Goal: Information Seeking & Learning: Learn about a topic

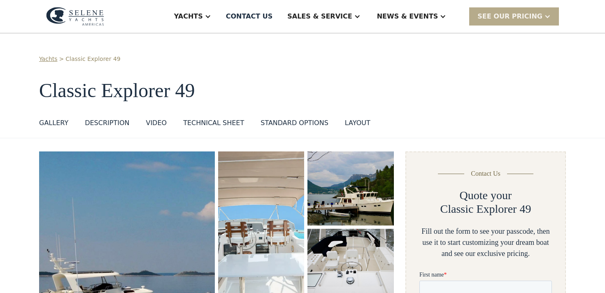
click at [134, 202] on img "open lightbox" at bounding box center [127, 292] width 179 height 286
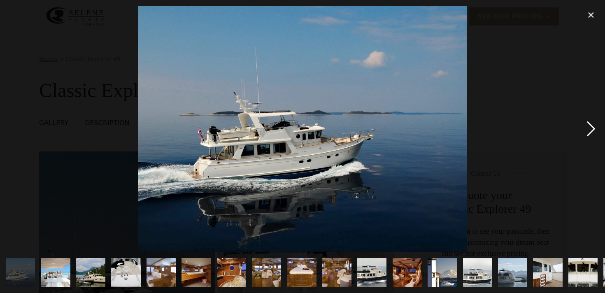
click at [591, 131] on div "next image" at bounding box center [591, 129] width 28 height 246
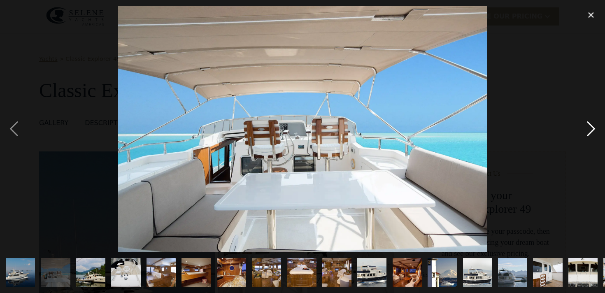
click at [591, 131] on div "next image" at bounding box center [591, 129] width 28 height 246
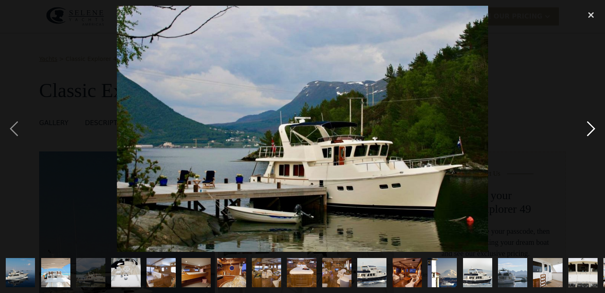
click at [591, 131] on div "next image" at bounding box center [591, 129] width 28 height 246
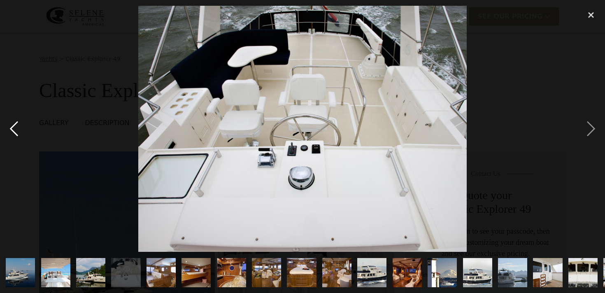
click at [14, 132] on div "previous image" at bounding box center [14, 129] width 28 height 246
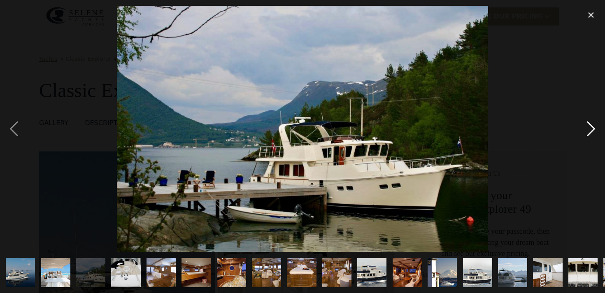
click at [591, 126] on div "next image" at bounding box center [591, 129] width 28 height 246
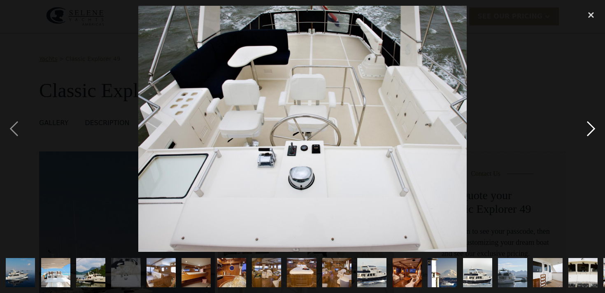
click at [591, 126] on div "next image" at bounding box center [591, 129] width 28 height 246
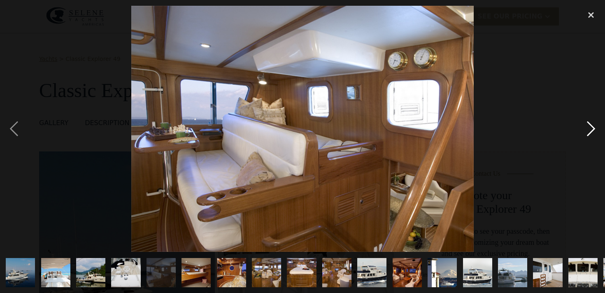
click at [591, 126] on div "next image" at bounding box center [591, 129] width 28 height 246
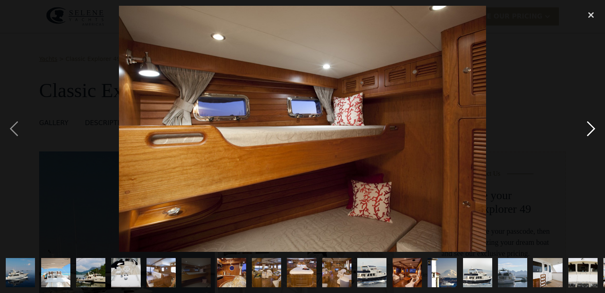
click at [591, 127] on div "next image" at bounding box center [591, 129] width 28 height 246
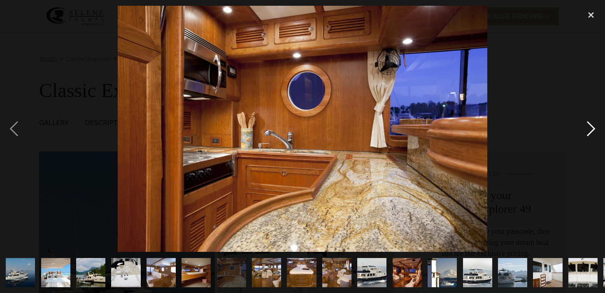
click at [591, 127] on div "next image" at bounding box center [591, 129] width 28 height 246
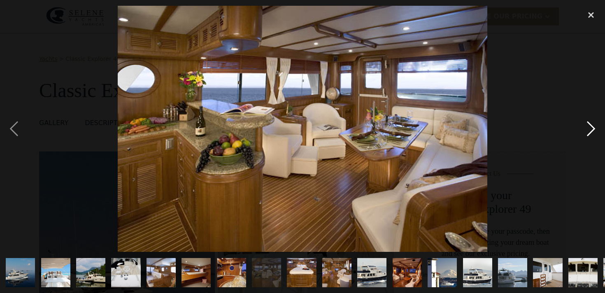
click at [591, 127] on div "next image" at bounding box center [591, 129] width 28 height 246
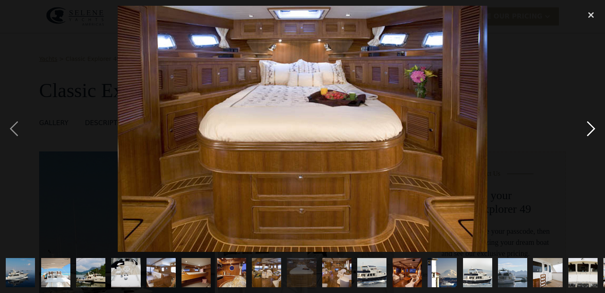
click at [591, 127] on div "next image" at bounding box center [591, 129] width 28 height 246
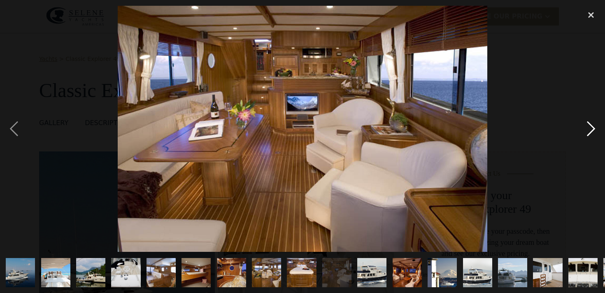
click at [591, 127] on div "next image" at bounding box center [591, 129] width 28 height 246
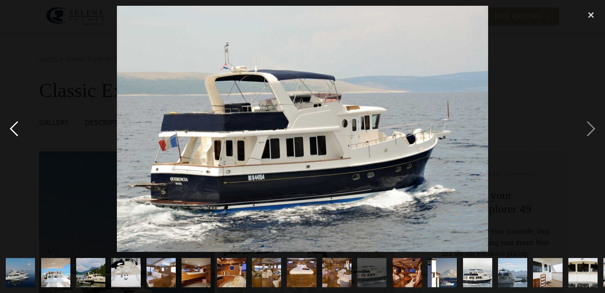
click at [17, 135] on div "previous image" at bounding box center [14, 129] width 28 height 246
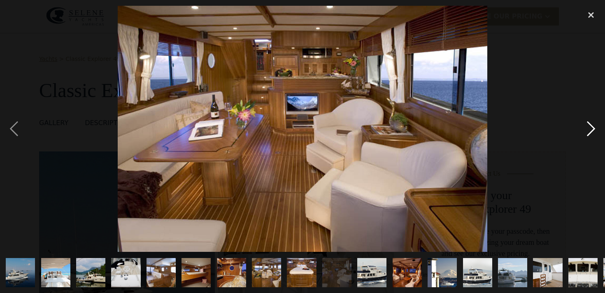
click at [589, 132] on div "next image" at bounding box center [591, 129] width 28 height 246
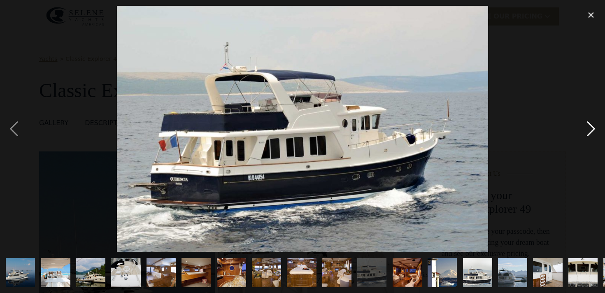
click at [589, 132] on div "next image" at bounding box center [591, 129] width 28 height 246
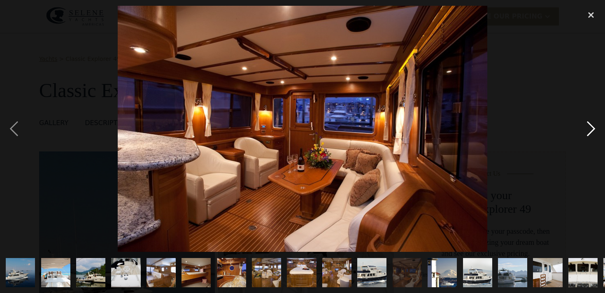
click at [589, 133] on div "next image" at bounding box center [591, 129] width 28 height 246
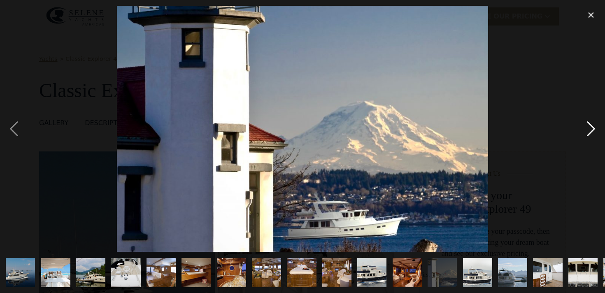
click at [589, 133] on div "next image" at bounding box center [591, 129] width 28 height 246
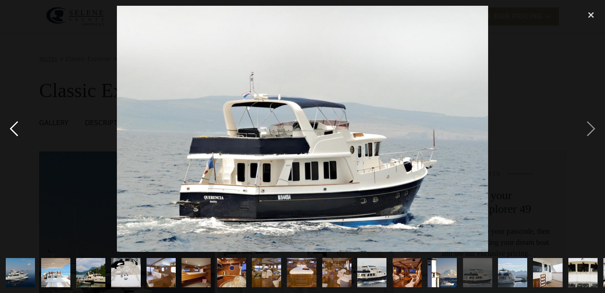
click at [16, 135] on div "previous image" at bounding box center [14, 129] width 28 height 246
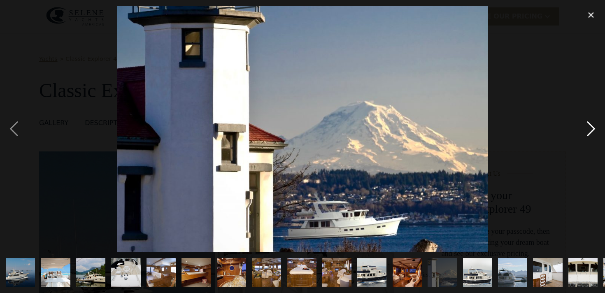
click at [591, 135] on div "next image" at bounding box center [591, 129] width 28 height 246
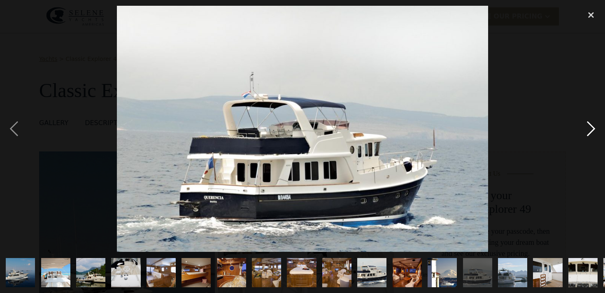
click at [591, 135] on div "next image" at bounding box center [591, 129] width 28 height 246
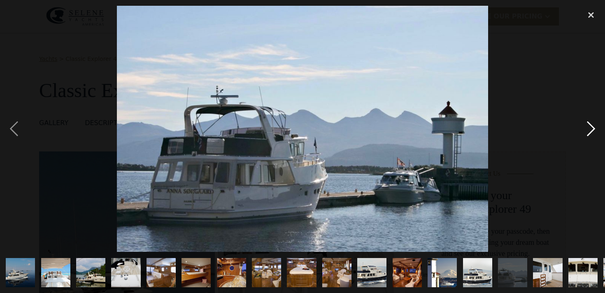
click at [591, 135] on div "next image" at bounding box center [591, 129] width 28 height 246
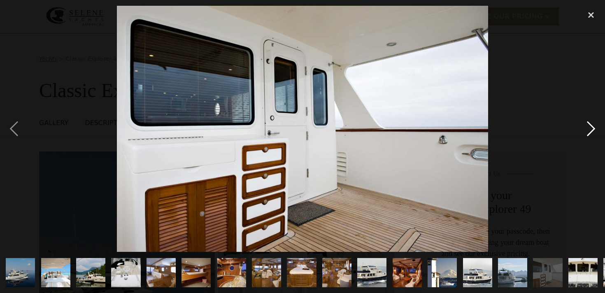
click at [591, 135] on div "next image" at bounding box center [591, 129] width 28 height 246
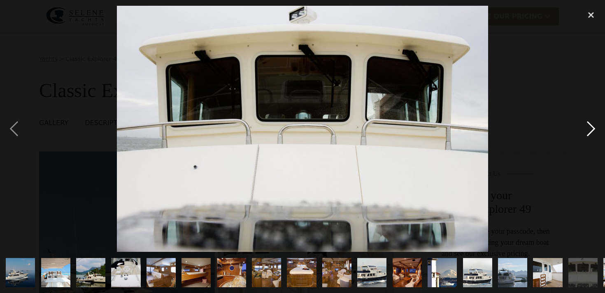
click at [591, 135] on div "next image" at bounding box center [591, 129] width 28 height 246
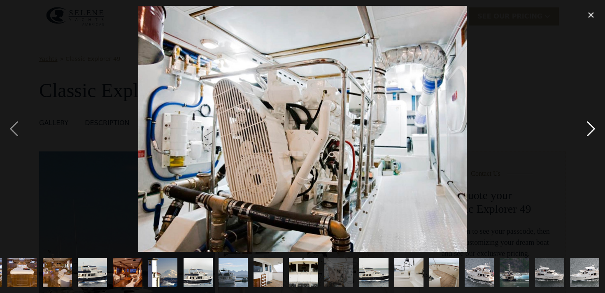
scroll to position [0, 280]
click at [591, 135] on div "next image" at bounding box center [591, 129] width 28 height 246
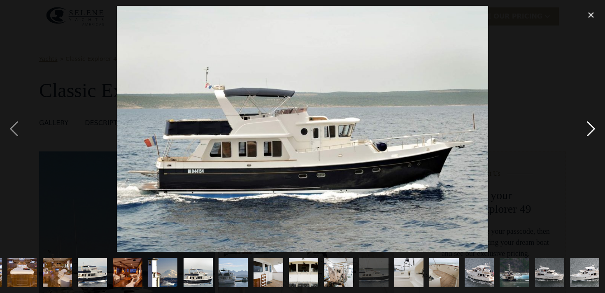
click at [591, 135] on div "next image" at bounding box center [591, 129] width 28 height 246
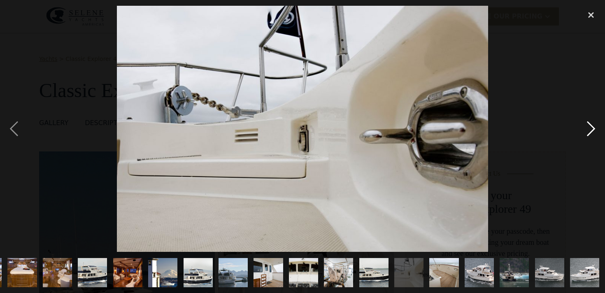
click at [591, 135] on div "next image" at bounding box center [591, 129] width 28 height 246
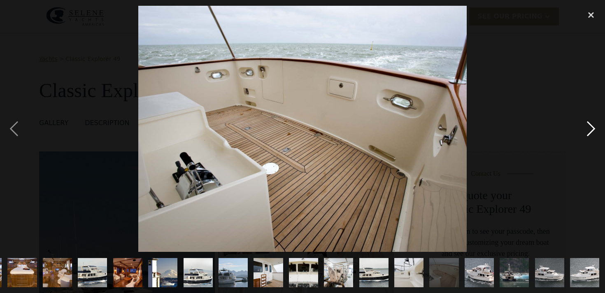
click at [591, 135] on div "next image" at bounding box center [591, 129] width 28 height 246
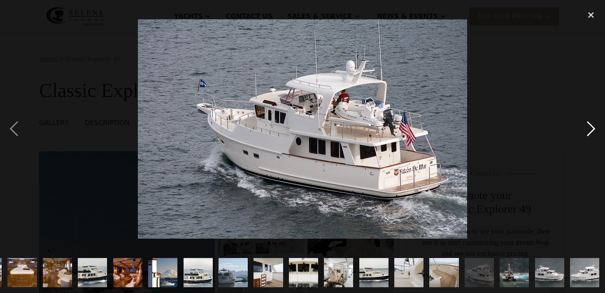
click at [591, 135] on div "next image" at bounding box center [591, 129] width 28 height 246
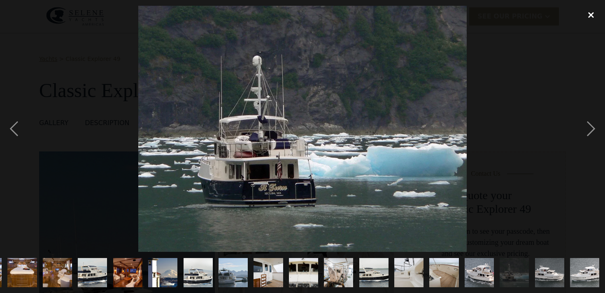
click at [591, 17] on div "close lightbox" at bounding box center [591, 15] width 28 height 18
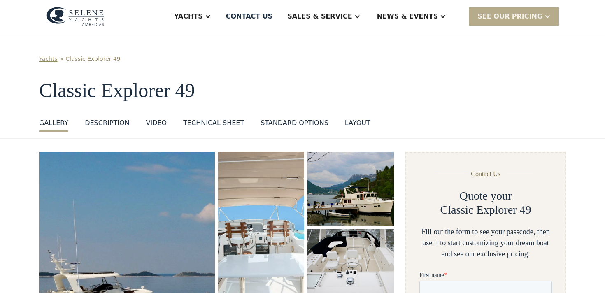
scroll to position [139, 0]
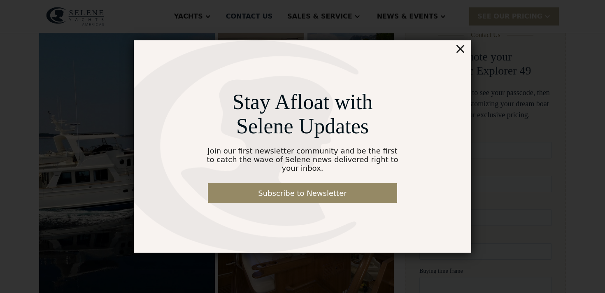
click at [460, 51] on div "×" at bounding box center [461, 48] width 12 height 16
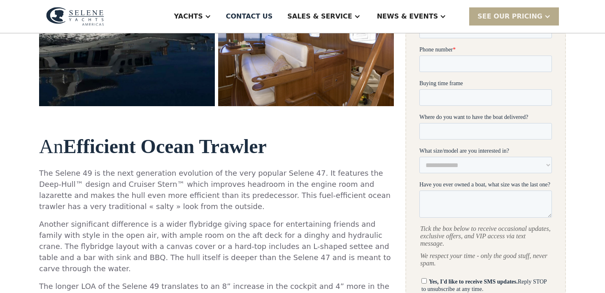
scroll to position [325, 0]
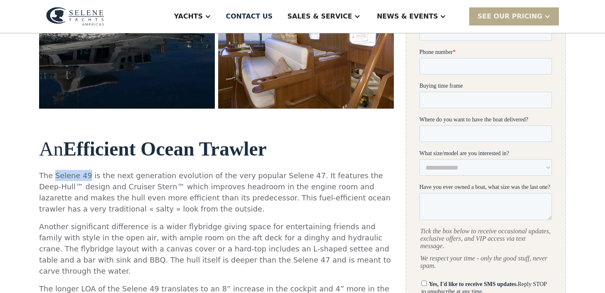
drag, startPoint x: 54, startPoint y: 178, endPoint x: 87, endPoint y: 177, distance: 33.4
click at [87, 177] on p "The Selene 49 is the next generation evolution of the very popular Selene 47. I…" at bounding box center [216, 192] width 355 height 44
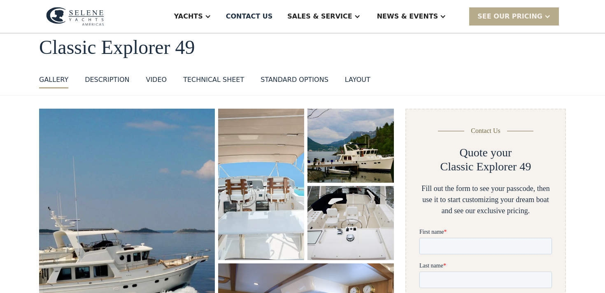
scroll to position [0, 0]
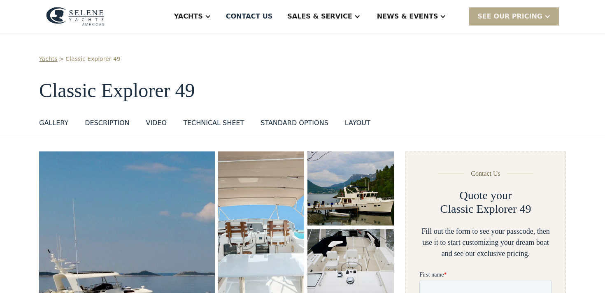
click at [88, 89] on h1 "Classic Explorer 49" at bounding box center [302, 91] width 527 height 22
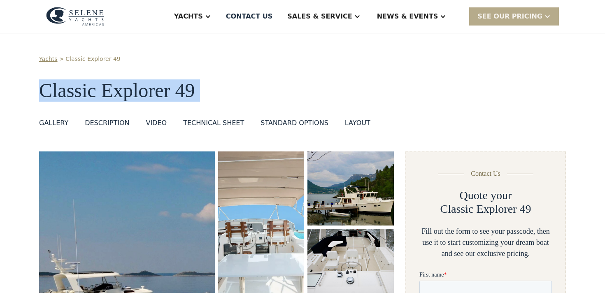
click at [88, 89] on h1 "Classic Explorer 49" at bounding box center [302, 91] width 527 height 22
